Goal: Check status

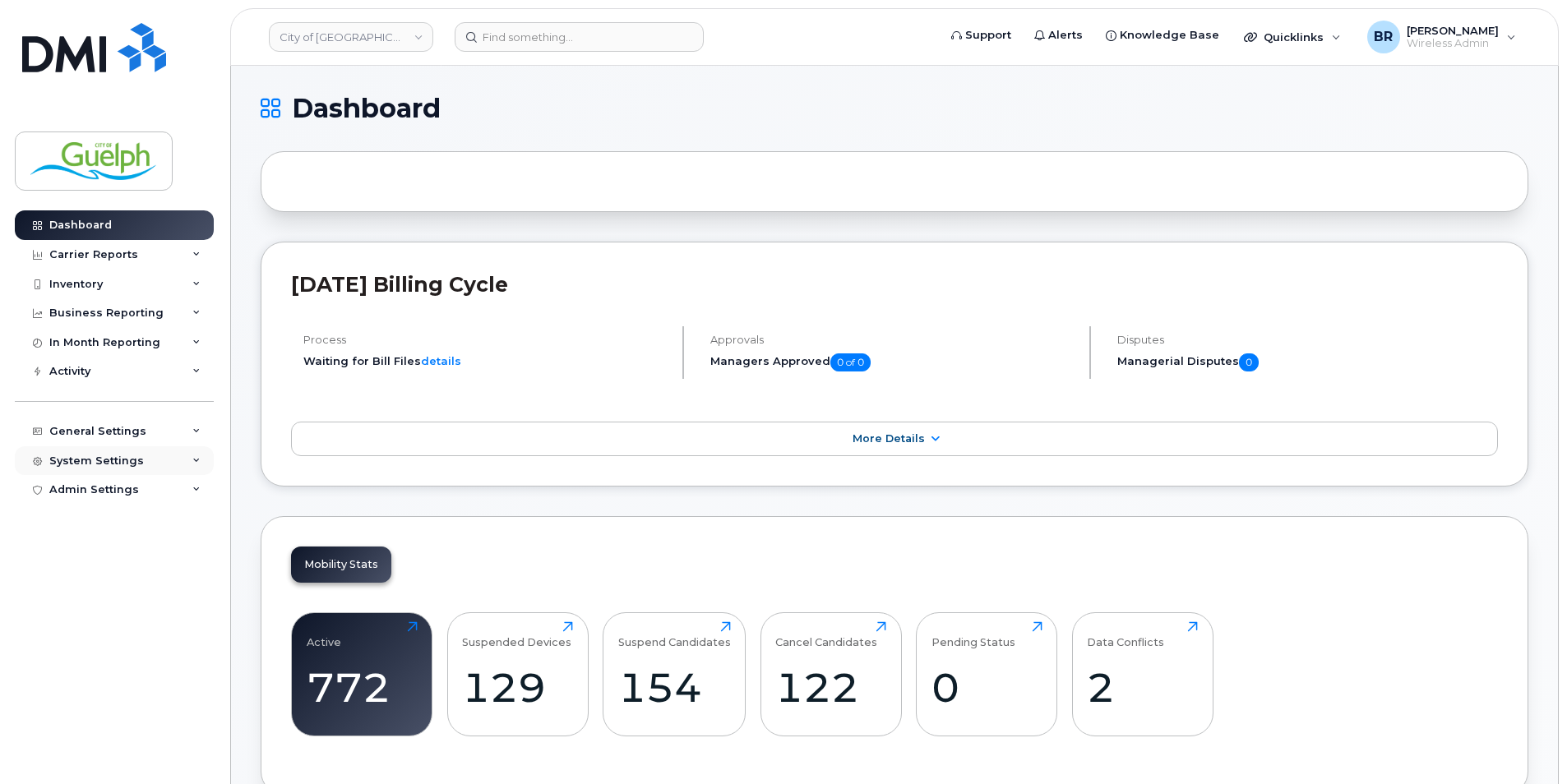
click at [111, 457] on div "System Settings" at bounding box center [96, 461] width 95 height 13
click at [125, 429] on div "General Settings" at bounding box center [98, 431] width 97 height 13
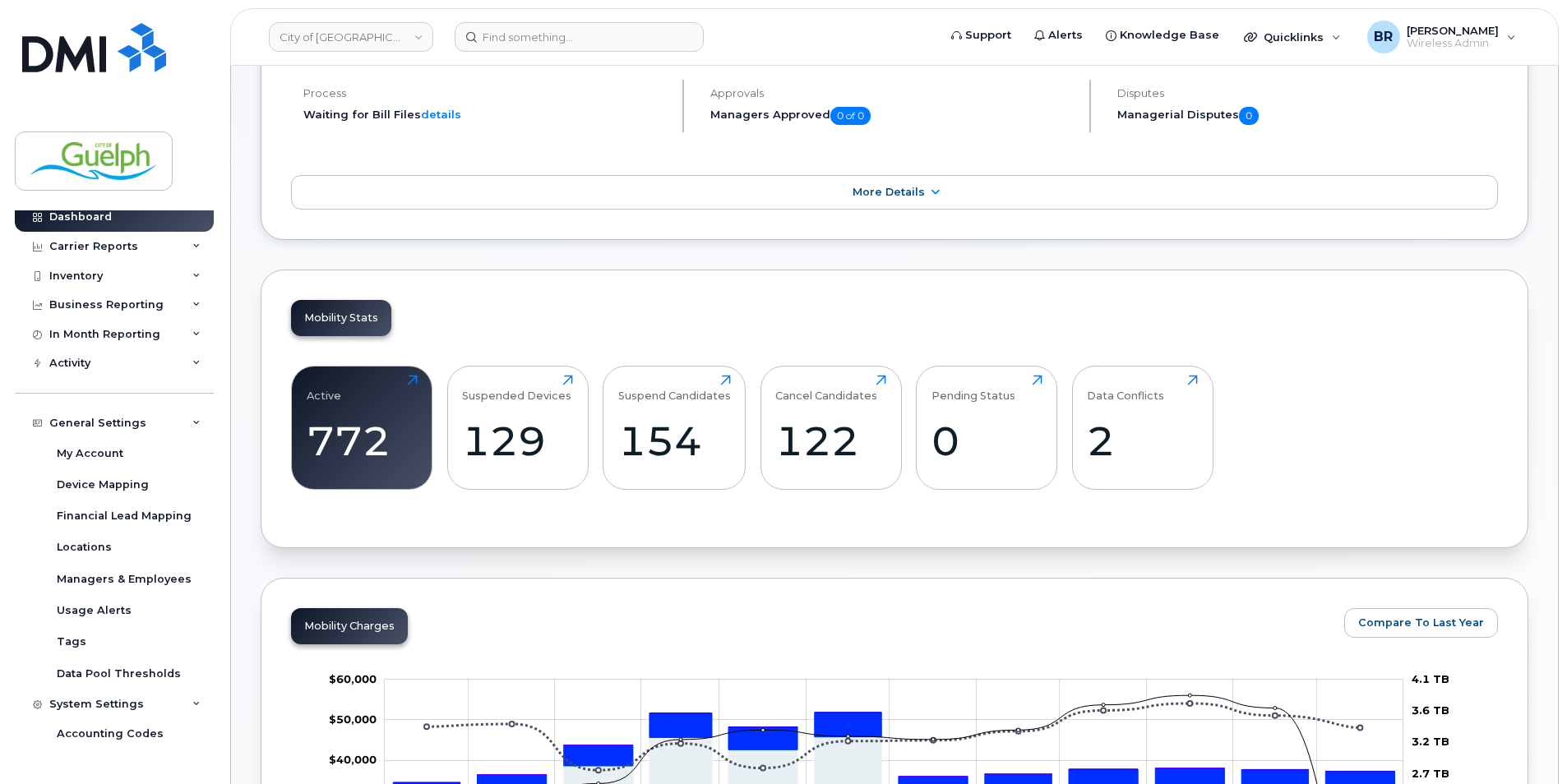
scroll to position [2, 0]
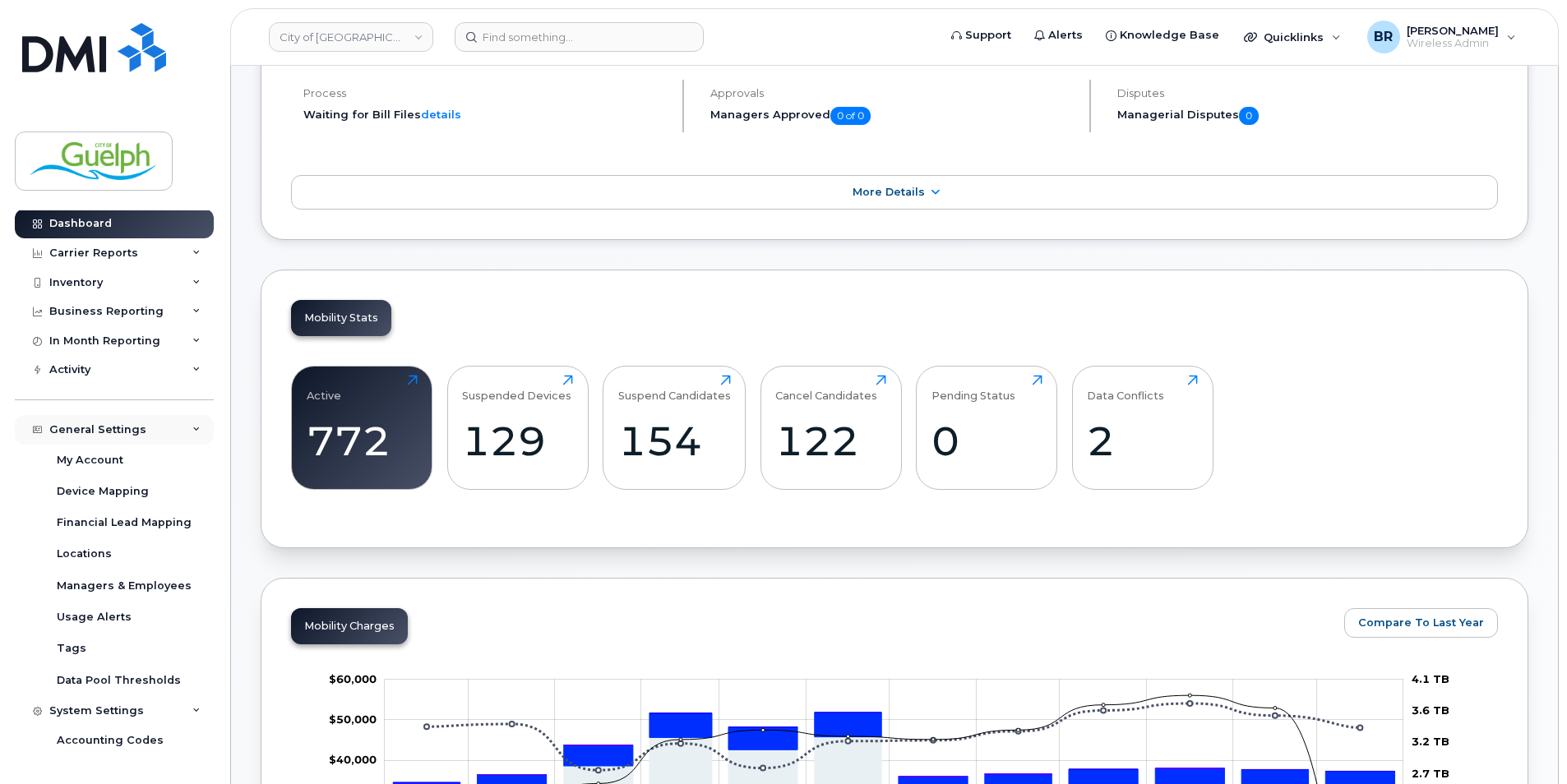
click at [111, 423] on div "General Settings" at bounding box center [98, 430] width 97 height 13
click at [111, 370] on div "Activity" at bounding box center [114, 370] width 199 height 29
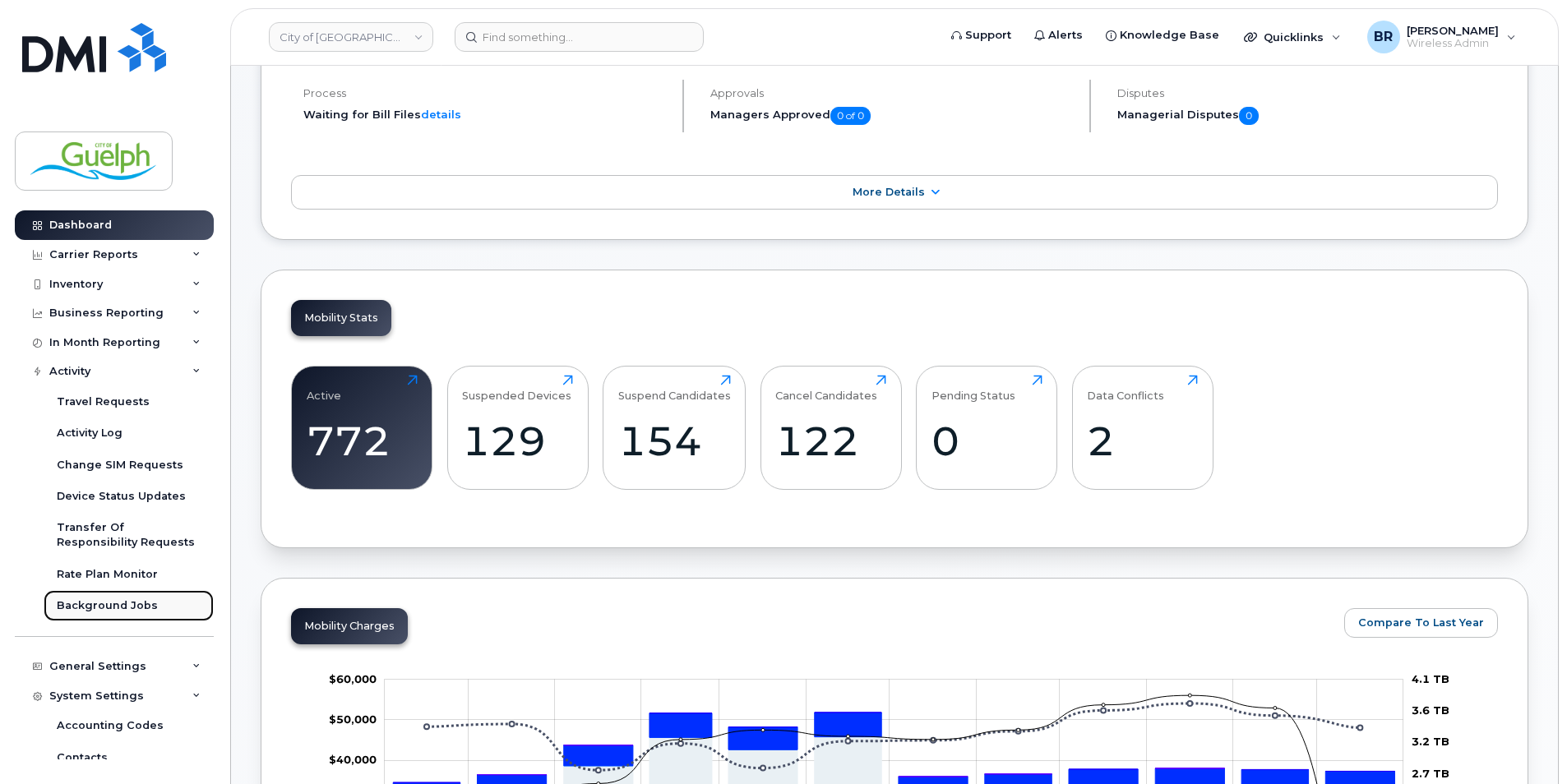
click at [102, 597] on link "Background Jobs" at bounding box center [128, 605] width 170 height 31
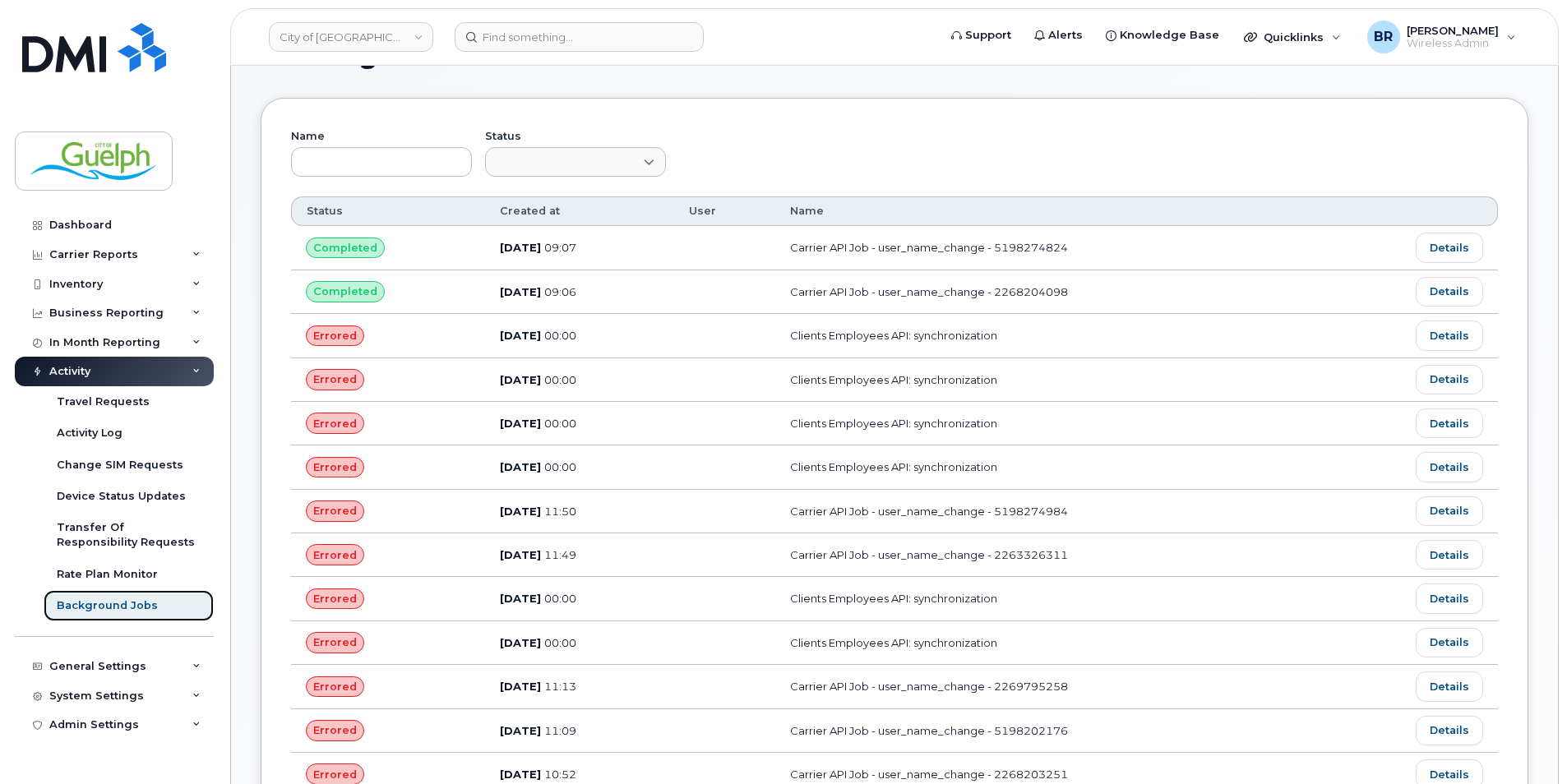
scroll to position [82, 0]
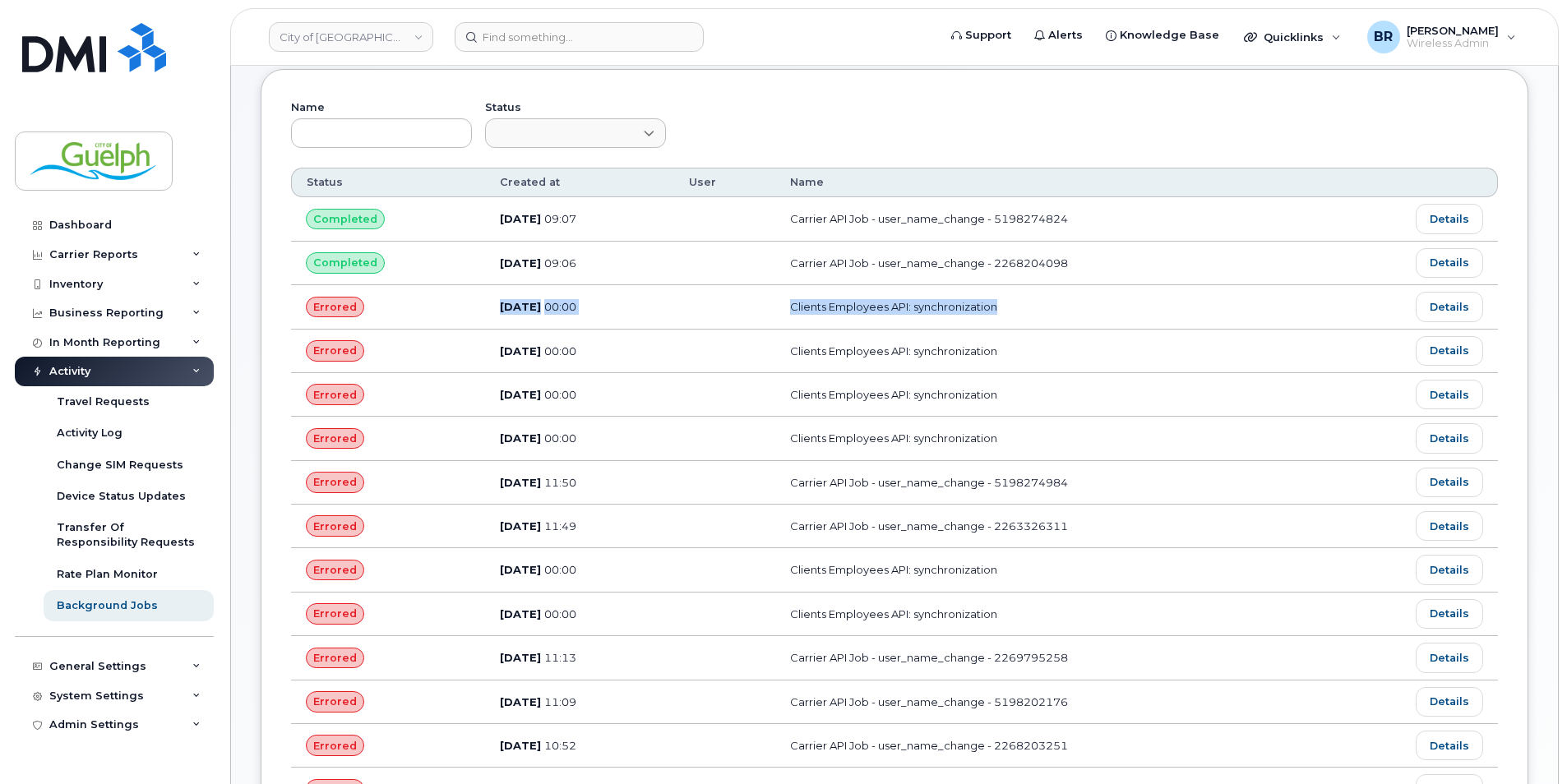
drag, startPoint x: 1048, startPoint y: 316, endPoint x: 310, endPoint y: 323, distance: 738.0
click at [310, 323] on tr "Errored Oct 06, 2025 00:00 Clients Employees API: synchronization Details" at bounding box center [894, 307] width 1207 height 43
click at [1448, 301] on link "Details" at bounding box center [1449, 306] width 67 height 29
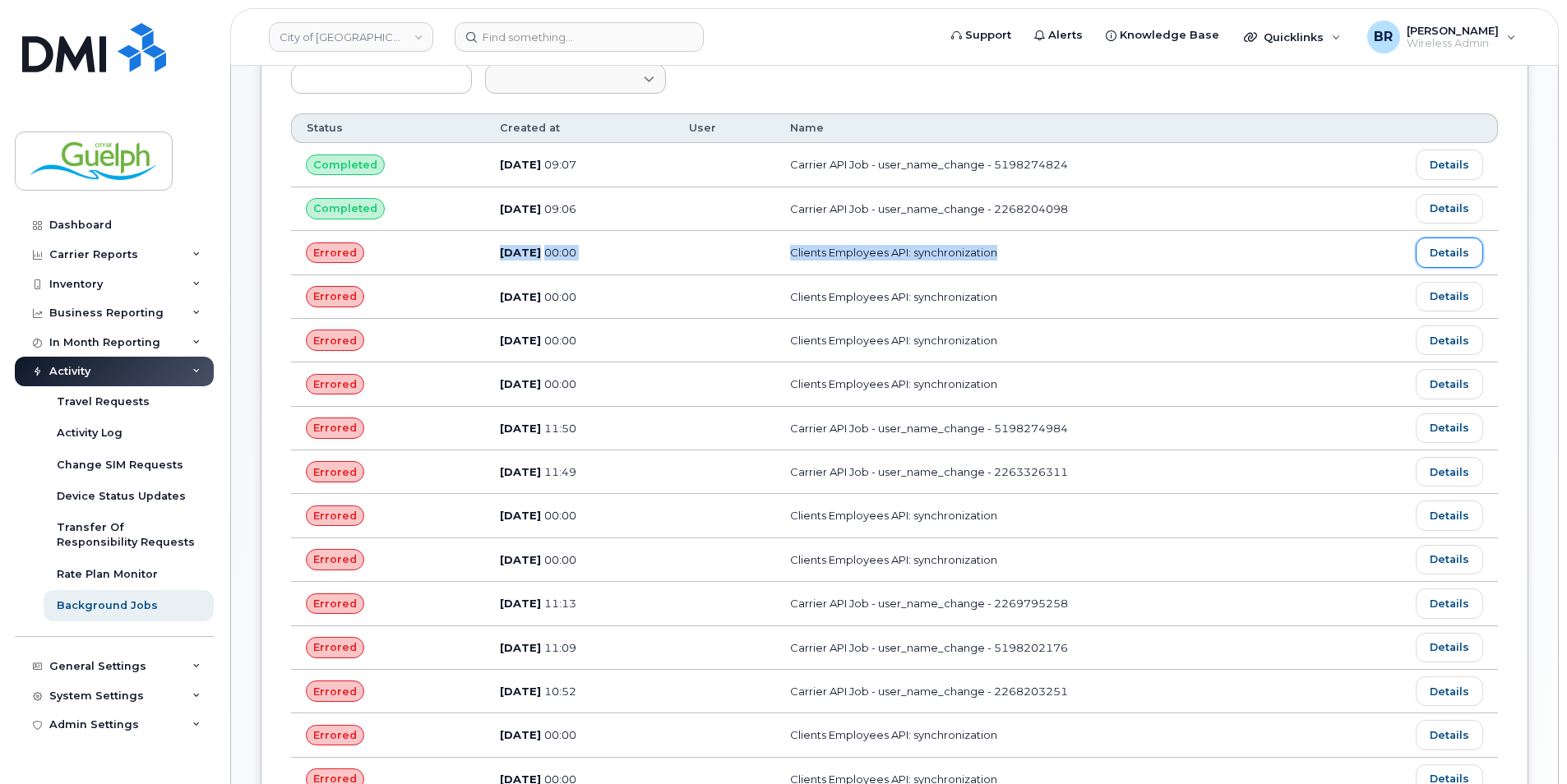
scroll to position [164, 0]
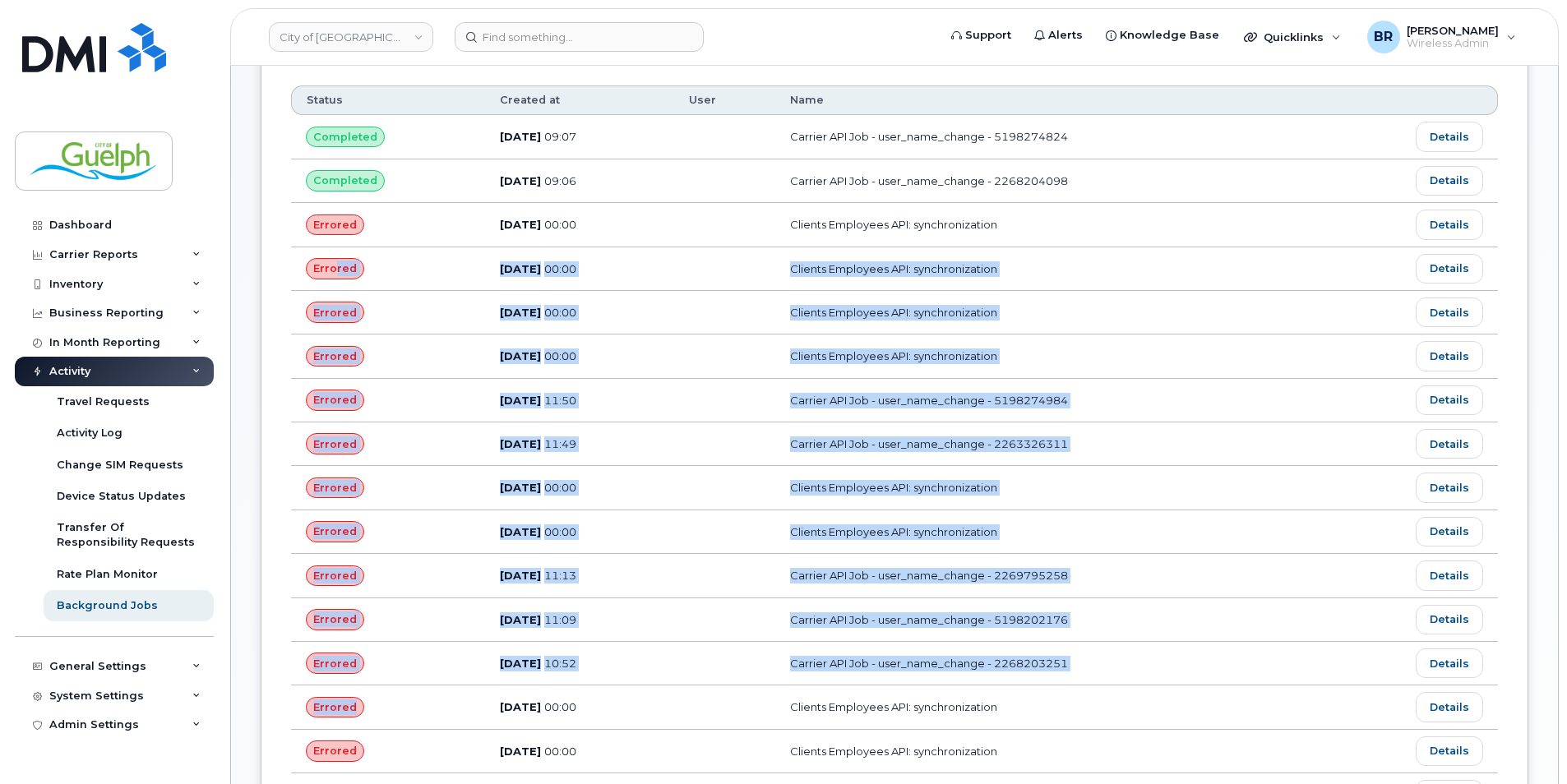
drag, startPoint x: 335, startPoint y: 278, endPoint x: 363, endPoint y: 717, distance: 439.9
click at [362, 716] on tbody "Completed Oct 07, 2025 09:07 Carrier API Job - user_name_change - 5198274824 De…" at bounding box center [894, 663] width 1207 height 1096
click at [1123, 505] on td "Clients Employees API: synchronization" at bounding box center [1050, 487] width 549 height 43
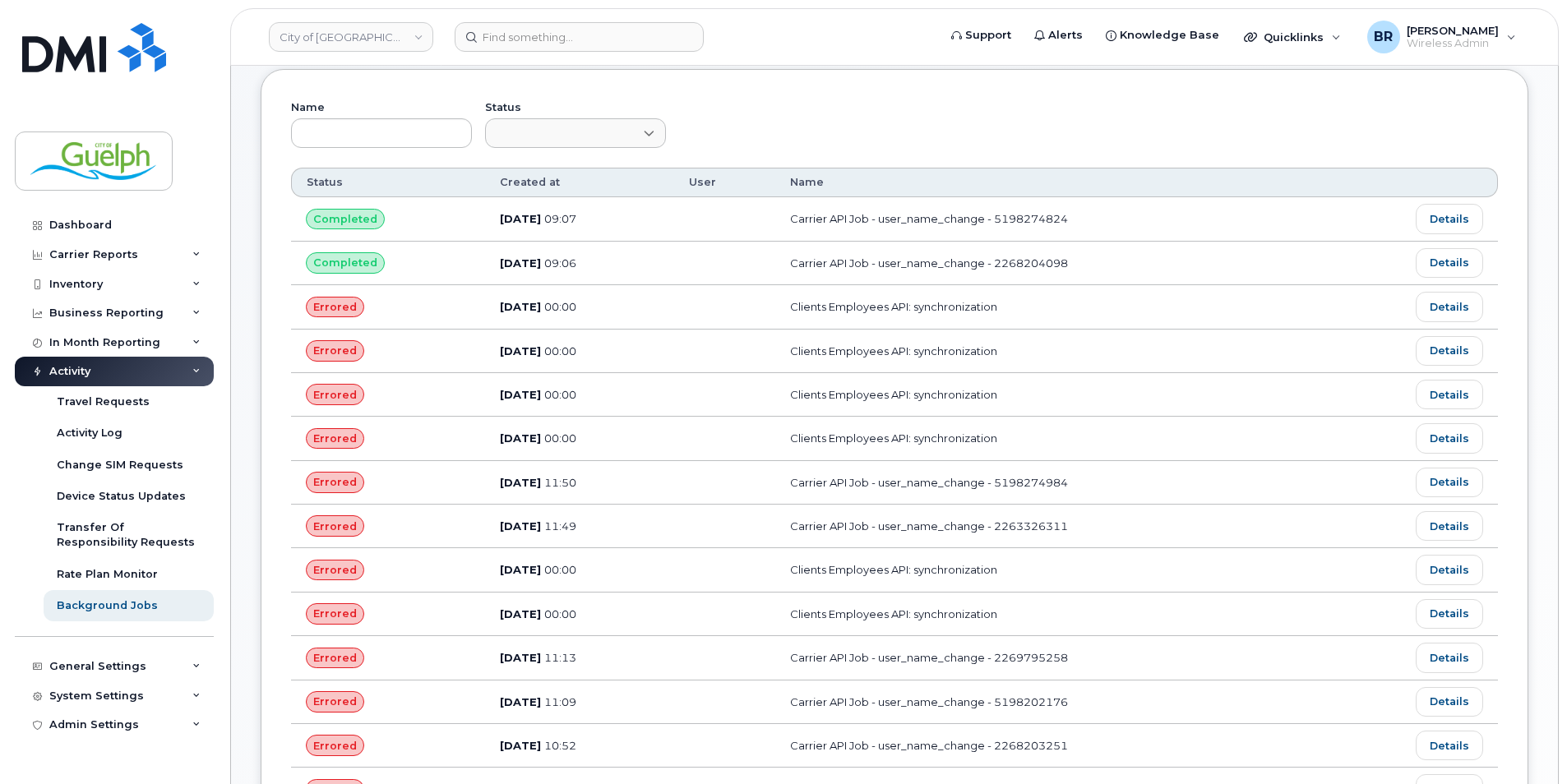
scroll to position [0, 0]
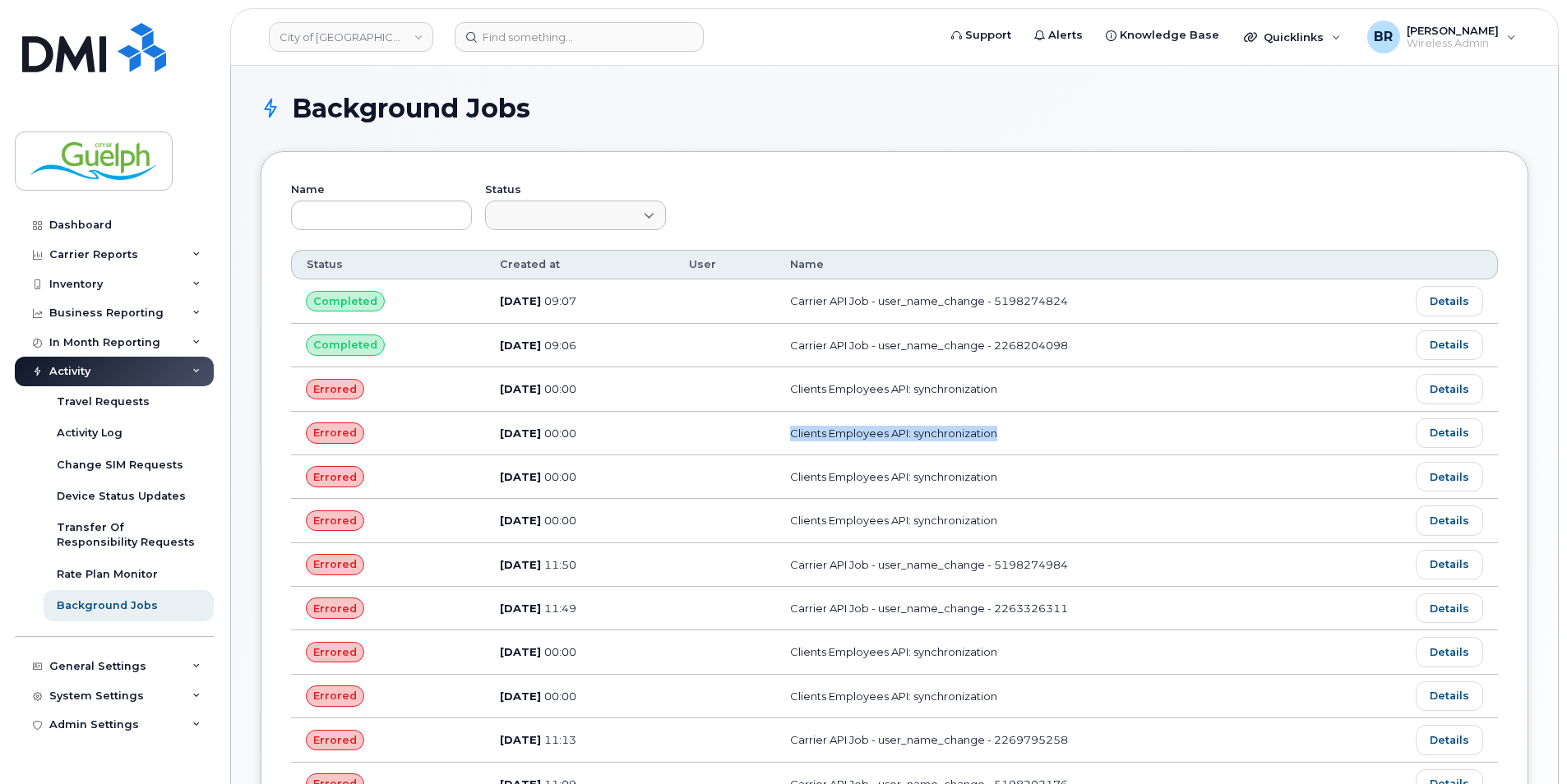
drag, startPoint x: 1034, startPoint y: 448, endPoint x: 819, endPoint y: 437, distance: 215.3
click at [819, 437] on td "Clients Employees API: synchronization" at bounding box center [1050, 433] width 549 height 43
click at [122, 28] on img at bounding box center [94, 48] width 144 height 49
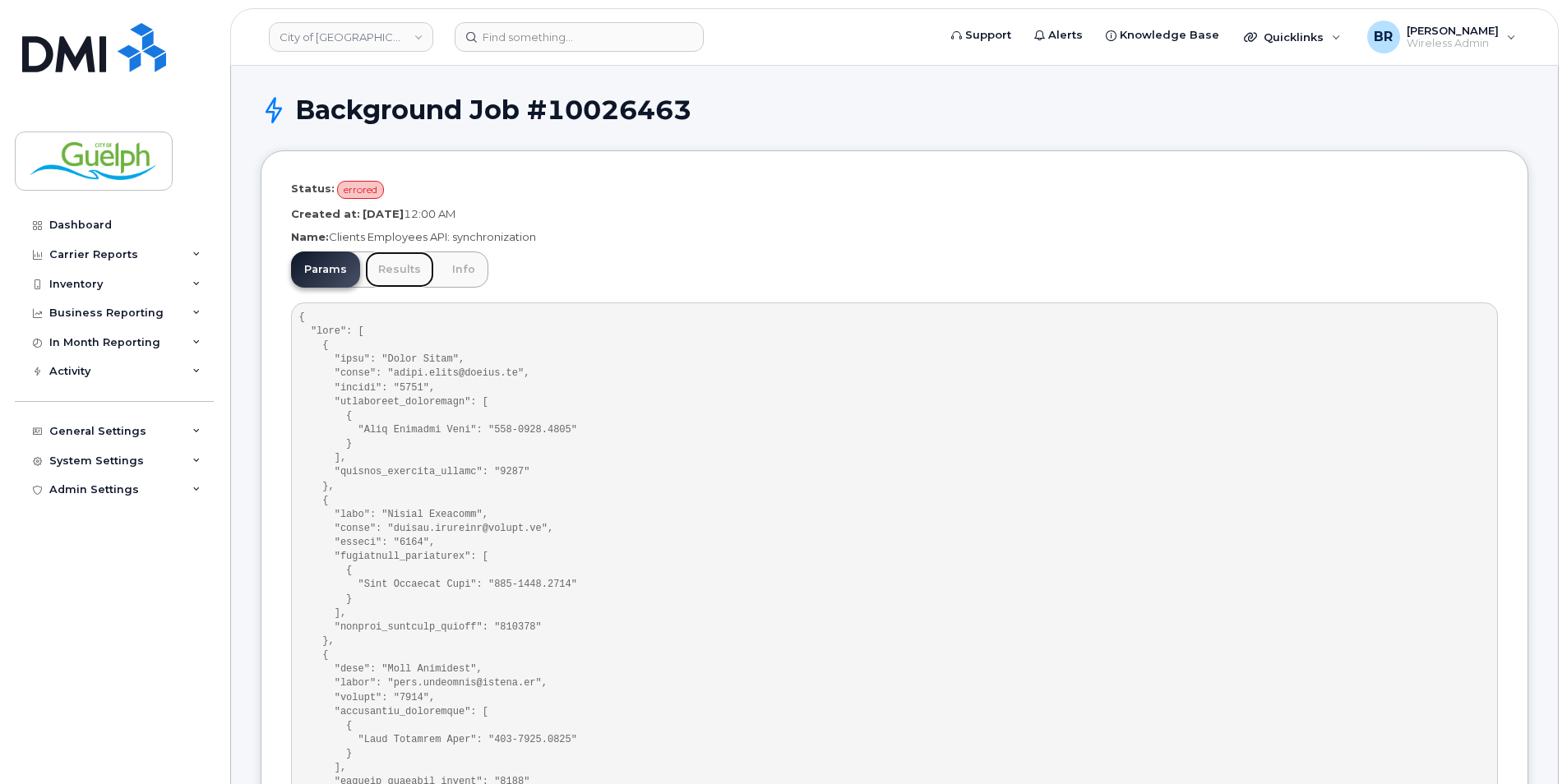
click at [392, 273] on link "Results" at bounding box center [400, 269] width 69 height 36
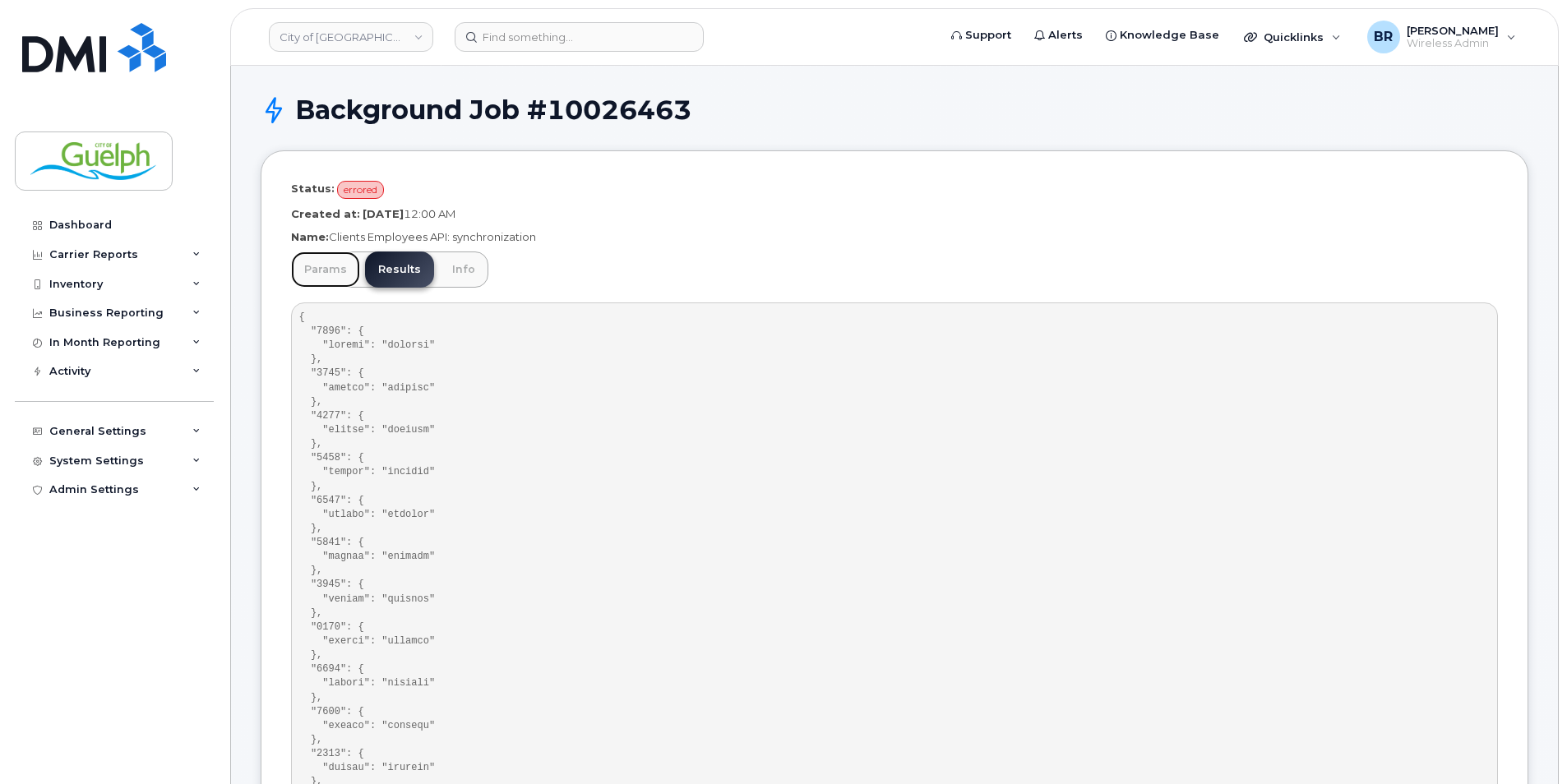
click at [334, 270] on link "Params" at bounding box center [325, 269] width 69 height 36
